Goal: Information Seeking & Learning: Learn about a topic

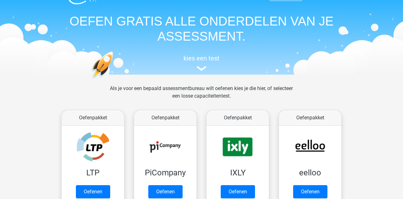
scroll to position [16, 0]
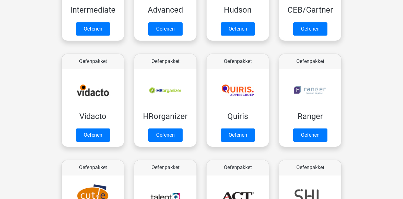
scroll to position [284, 0]
click at [157, 133] on link "Oefenen" at bounding box center [165, 134] width 34 height 13
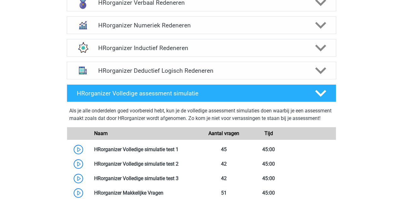
scroll to position [427, 0]
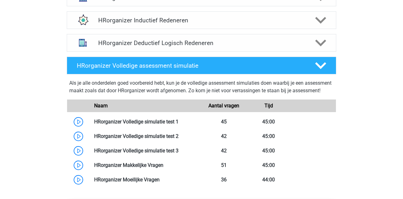
click at [178, 125] on link at bounding box center [178, 122] width 0 height 6
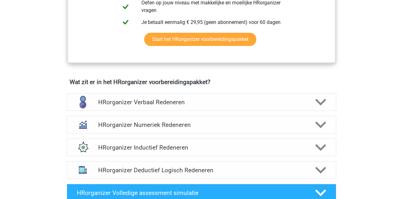
scroll to position [321, 0]
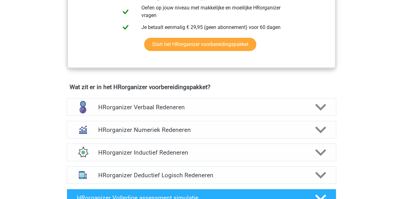
click at [320, 110] on icon at bounding box center [320, 107] width 11 height 11
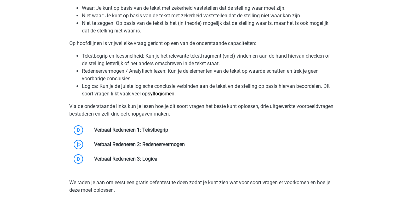
scroll to position [474, 0]
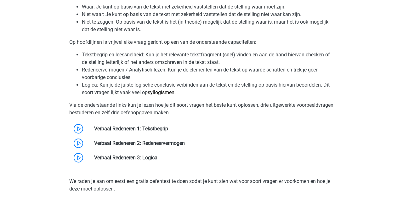
click at [168, 132] on link at bounding box center [168, 129] width 0 height 6
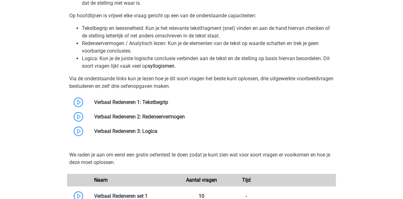
scroll to position [504, 0]
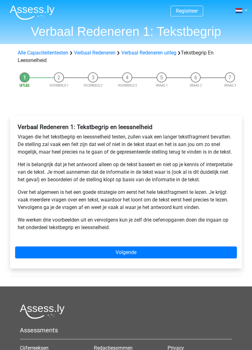
click at [26, 11] on img at bounding box center [32, 12] width 45 height 15
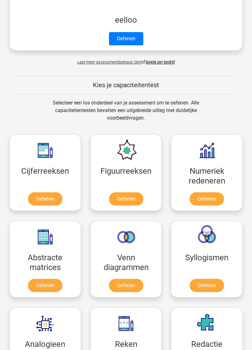
scroll to position [293, 0]
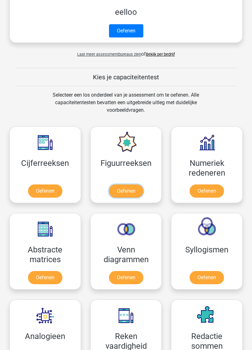
click at [124, 184] on link "Oefenen" at bounding box center [126, 190] width 34 height 13
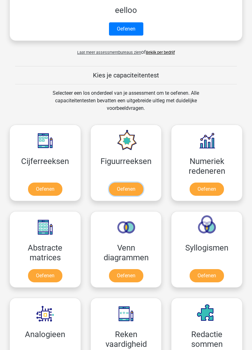
scroll to position [306, 0]
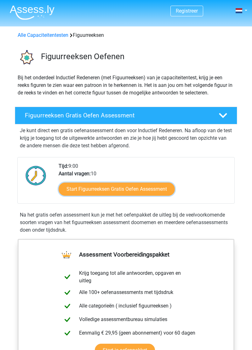
click at [111, 191] on link "Start Figuurreeksen Gratis Oefen Assessment" at bounding box center [117, 188] width 116 height 13
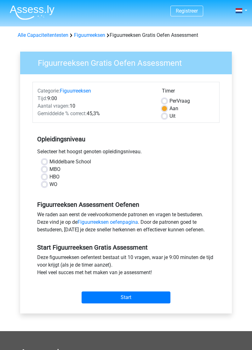
click at [49, 177] on label "HBO" at bounding box center [54, 177] width 10 height 8
click at [47, 177] on input "HBO" at bounding box center [44, 176] width 5 height 6
radio input "true"
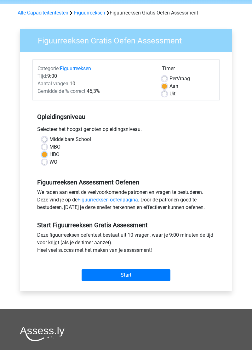
scroll to position [24, 0]
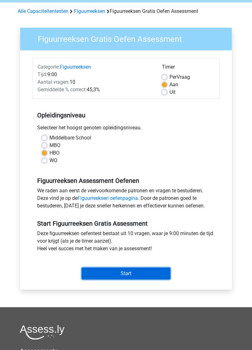
click at [133, 277] on input "Start" at bounding box center [125, 273] width 89 height 12
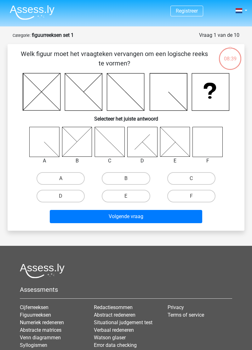
click at [191, 196] on input "F" at bounding box center [193, 198] width 4 height 4
radio input "true"
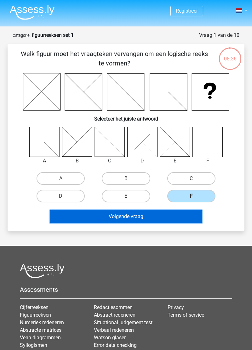
click at [134, 220] on button "Volgende vraag" at bounding box center [126, 216] width 153 height 13
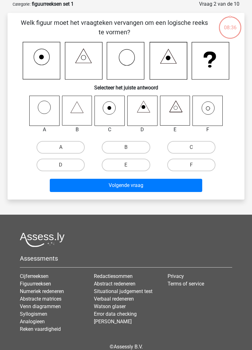
scroll to position [31, 0]
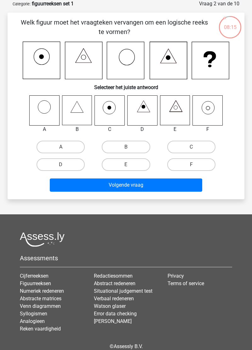
click at [208, 106] on icon at bounding box center [208, 108] width 4 height 4
click at [190, 169] on label "F" at bounding box center [191, 164] width 48 height 13
click at [191, 169] on input "F" at bounding box center [193, 167] width 4 height 4
radio input "true"
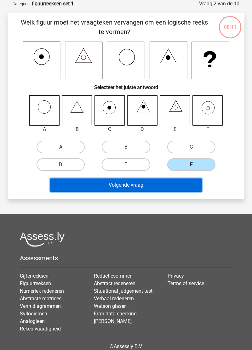
click at [129, 187] on button "Volgende vraag" at bounding box center [126, 184] width 153 height 13
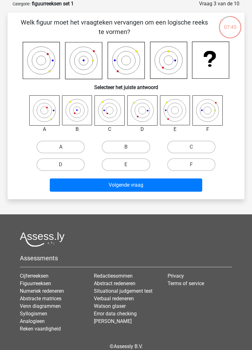
click at [190, 164] on label "F" at bounding box center [191, 164] width 48 height 13
click at [191, 165] on input "F" at bounding box center [193, 167] width 4 height 4
radio input "true"
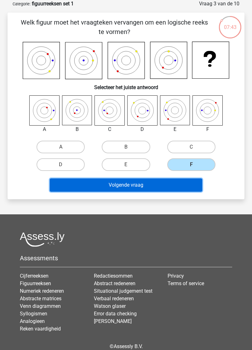
click at [144, 188] on button "Volgende vraag" at bounding box center [126, 184] width 153 height 13
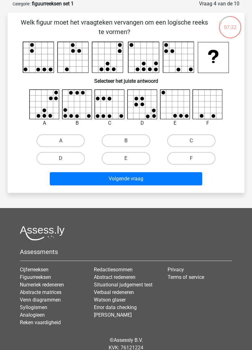
click at [61, 144] on input "A" at bounding box center [63, 143] width 4 height 4
radio input "true"
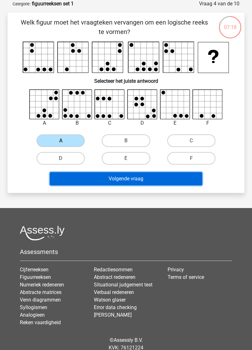
click at [136, 181] on button "Volgende vraag" at bounding box center [126, 178] width 153 height 13
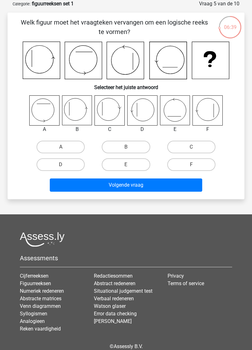
click at [70, 106] on icon at bounding box center [77, 110] width 30 height 30
click at [125, 145] on label "B" at bounding box center [126, 147] width 48 height 13
click at [126, 147] on input "B" at bounding box center [128, 149] width 4 height 4
radio input "true"
click at [61, 147] on input "A" at bounding box center [63, 149] width 4 height 4
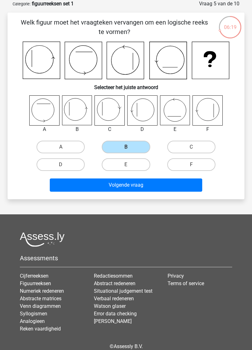
radio input "true"
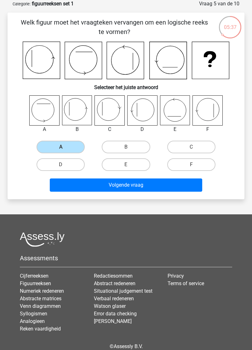
click at [120, 144] on label "B" at bounding box center [126, 147] width 48 height 13
click at [126, 147] on input "B" at bounding box center [128, 149] width 4 height 4
radio input "true"
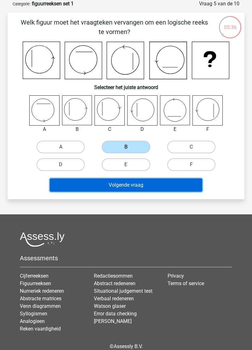
click at [120, 181] on button "Volgende vraag" at bounding box center [126, 184] width 153 height 13
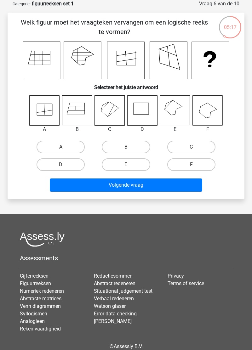
click at [64, 145] on label "A" at bounding box center [60, 147] width 48 height 13
click at [64, 147] on input "A" at bounding box center [63, 149] width 4 height 4
radio input "true"
click at [106, 114] on icon at bounding box center [110, 111] width 30 height 30
click at [126, 166] on input "E" at bounding box center [128, 167] width 4 height 4
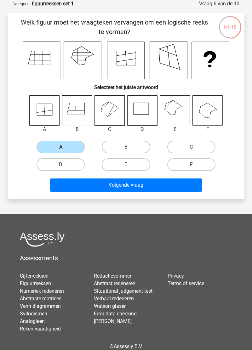
radio input "true"
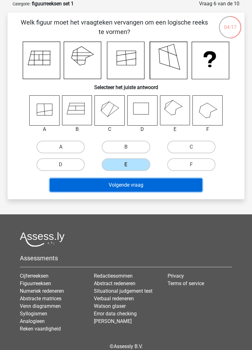
click at [136, 185] on button "Volgende vraag" at bounding box center [126, 184] width 153 height 13
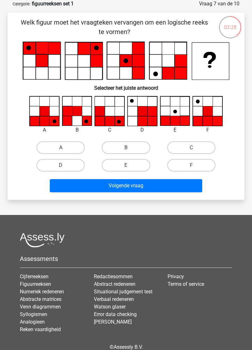
click at [194, 168] on input "F" at bounding box center [193, 167] width 4 height 4
radio input "true"
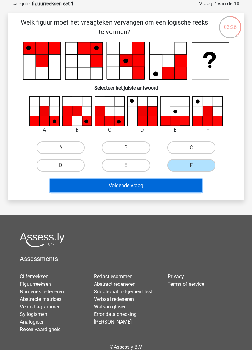
click at [132, 184] on button "Volgende vraag" at bounding box center [126, 185] width 153 height 13
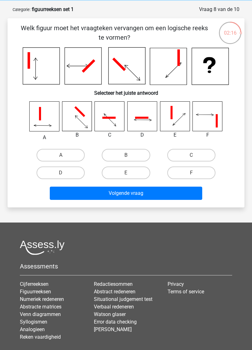
scroll to position [34, 0]
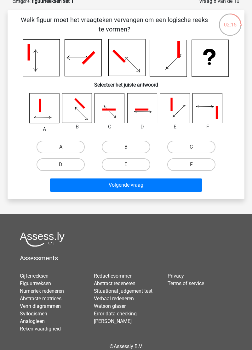
click at [62, 148] on input "A" at bounding box center [63, 149] width 4 height 4
radio input "true"
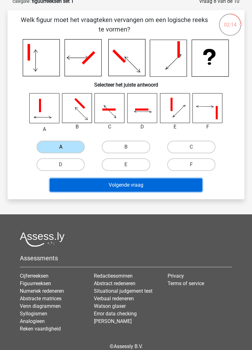
click at [129, 185] on button "Volgende vraag" at bounding box center [126, 184] width 153 height 13
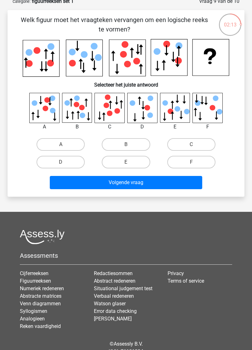
scroll to position [31, 0]
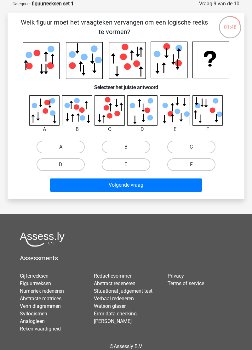
click at [68, 80] on h6 "Selecteer het juiste antwoord" at bounding box center [126, 84] width 216 height 11
click at [55, 147] on label "A" at bounding box center [60, 147] width 48 height 13
click at [61, 147] on input "A" at bounding box center [63, 149] width 4 height 4
radio input "true"
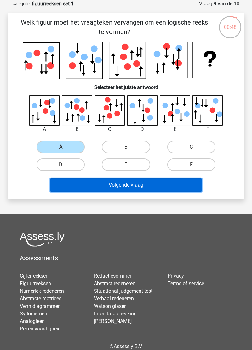
click at [133, 190] on button "Volgende vraag" at bounding box center [126, 184] width 153 height 13
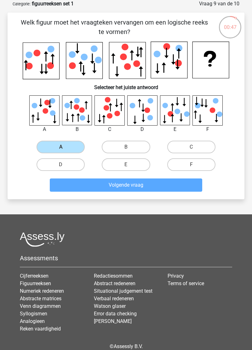
scroll to position [25, 0]
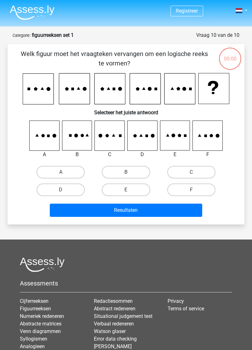
scroll to position [35, 0]
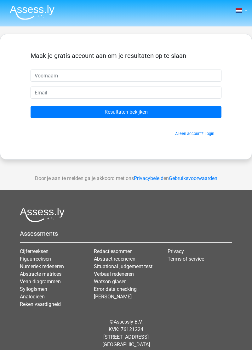
click at [42, 77] on input "text" at bounding box center [126, 76] width 191 height 12
type input "Fokje"
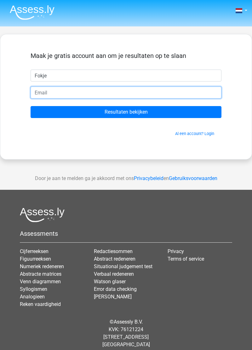
click at [39, 97] on input "email" at bounding box center [126, 93] width 191 height 12
type input "[EMAIL_ADDRESS][DOMAIN_NAME]"
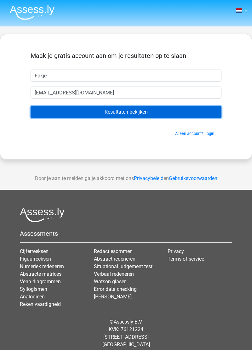
click at [72, 113] on input "Resultaten bekijken" at bounding box center [126, 112] width 191 height 12
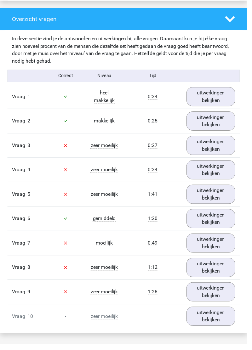
scroll to position [471, 0]
